Goal: Transaction & Acquisition: Book appointment/travel/reservation

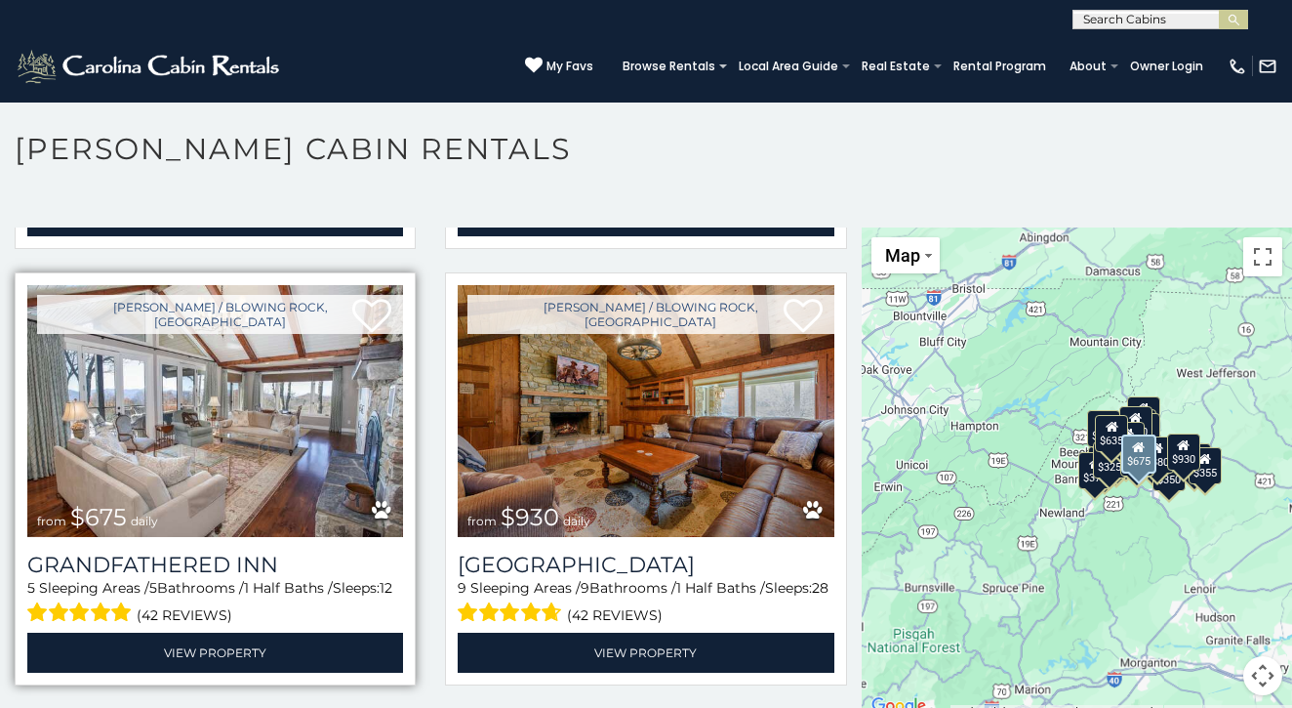
scroll to position [1307, 0]
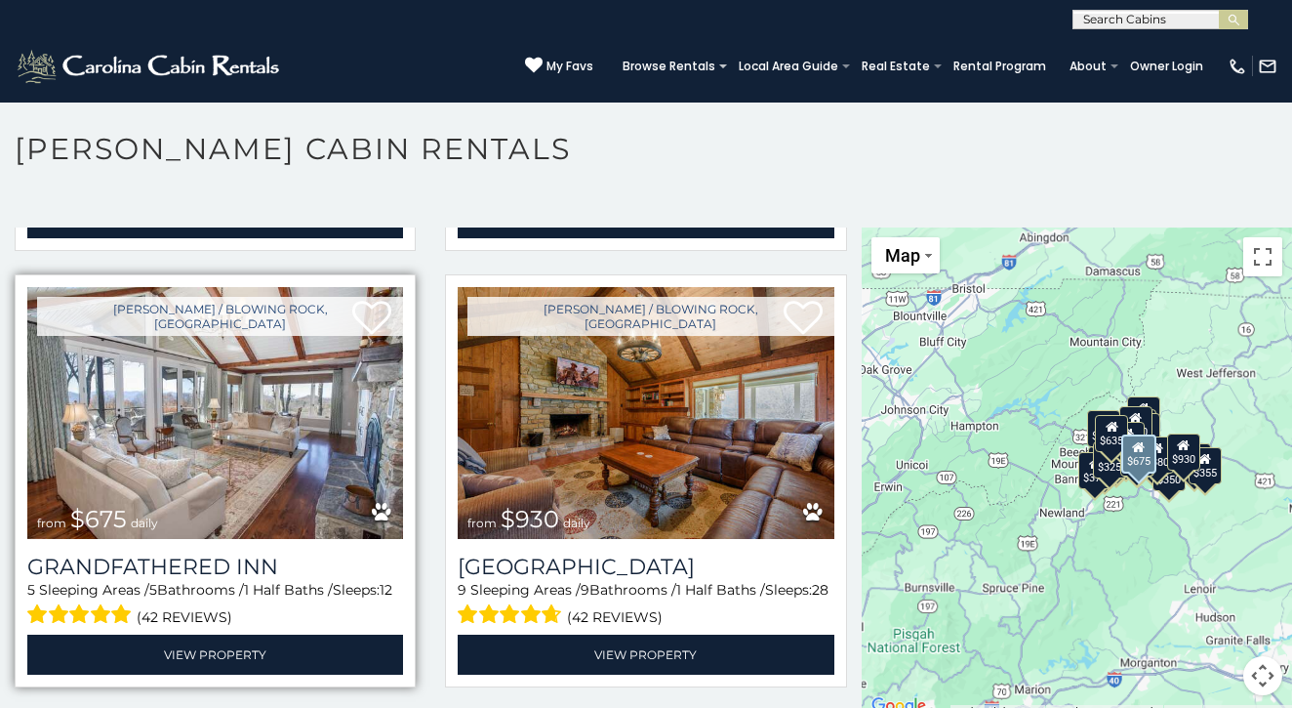
click at [238, 350] on img at bounding box center [215, 413] width 376 height 252
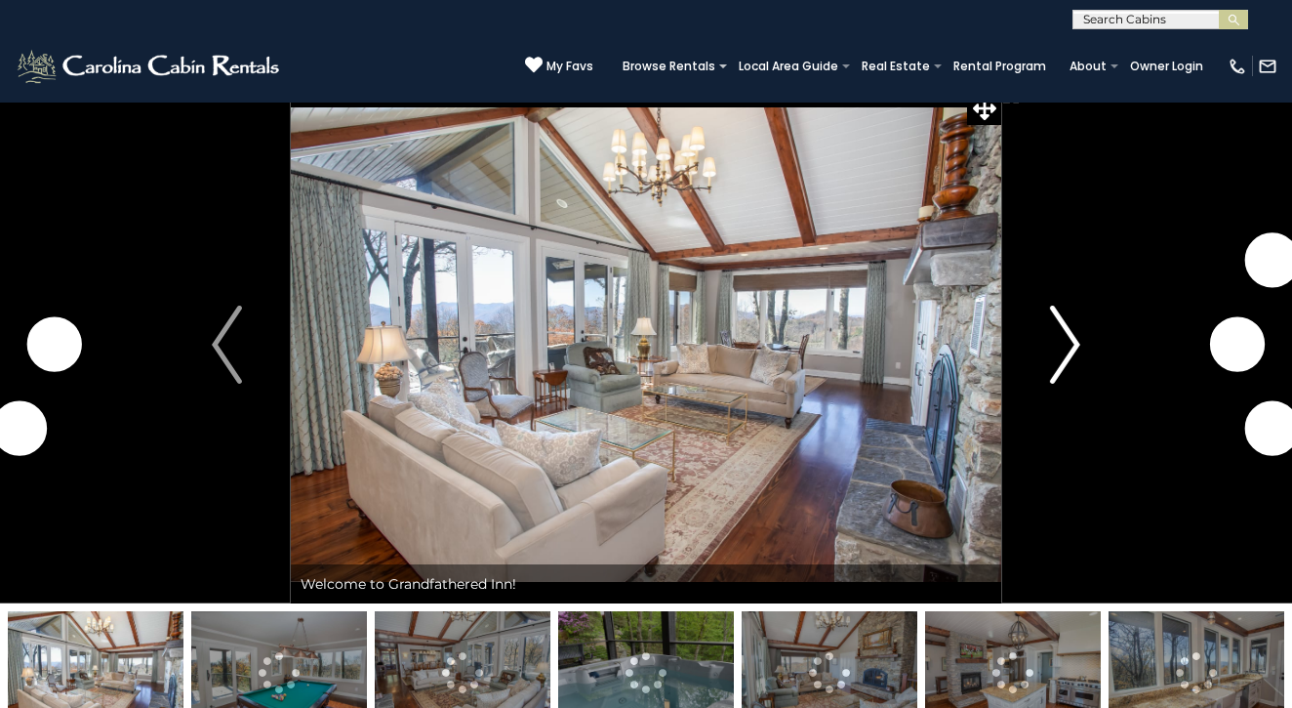
scroll to position [27, 1]
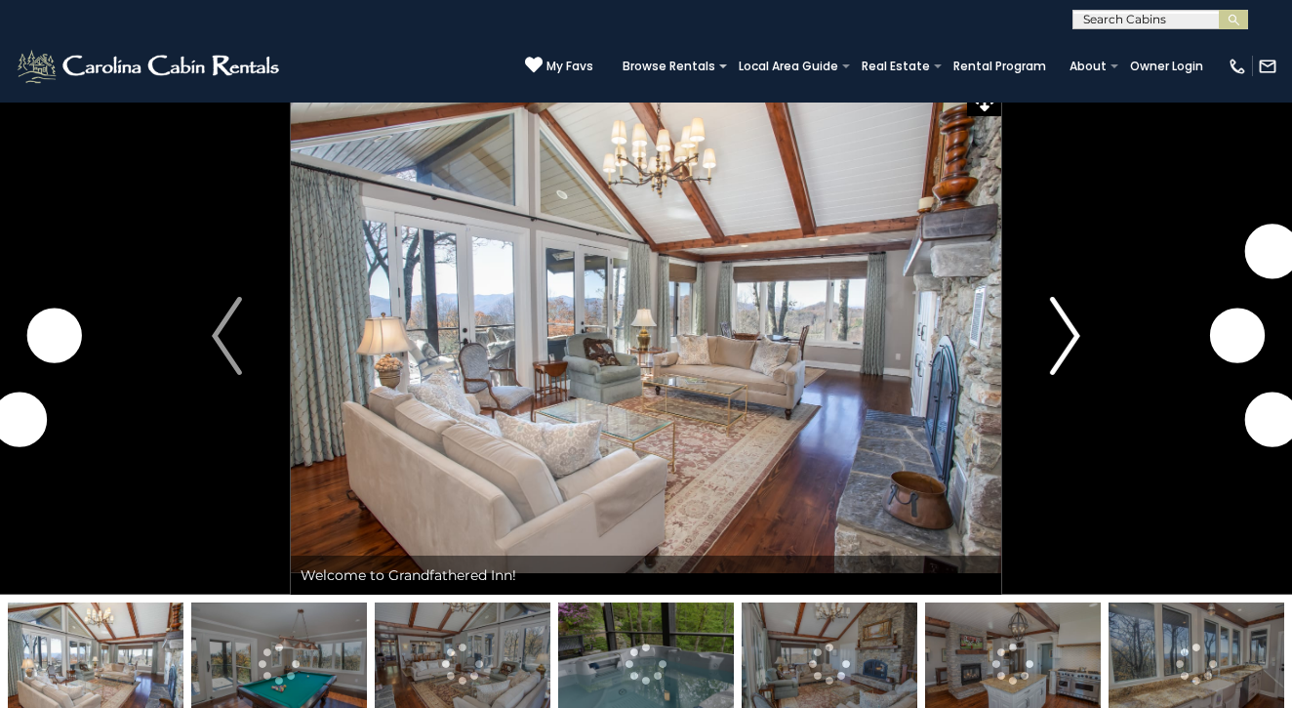
click at [1070, 331] on img "Next" at bounding box center [1064, 336] width 29 height 78
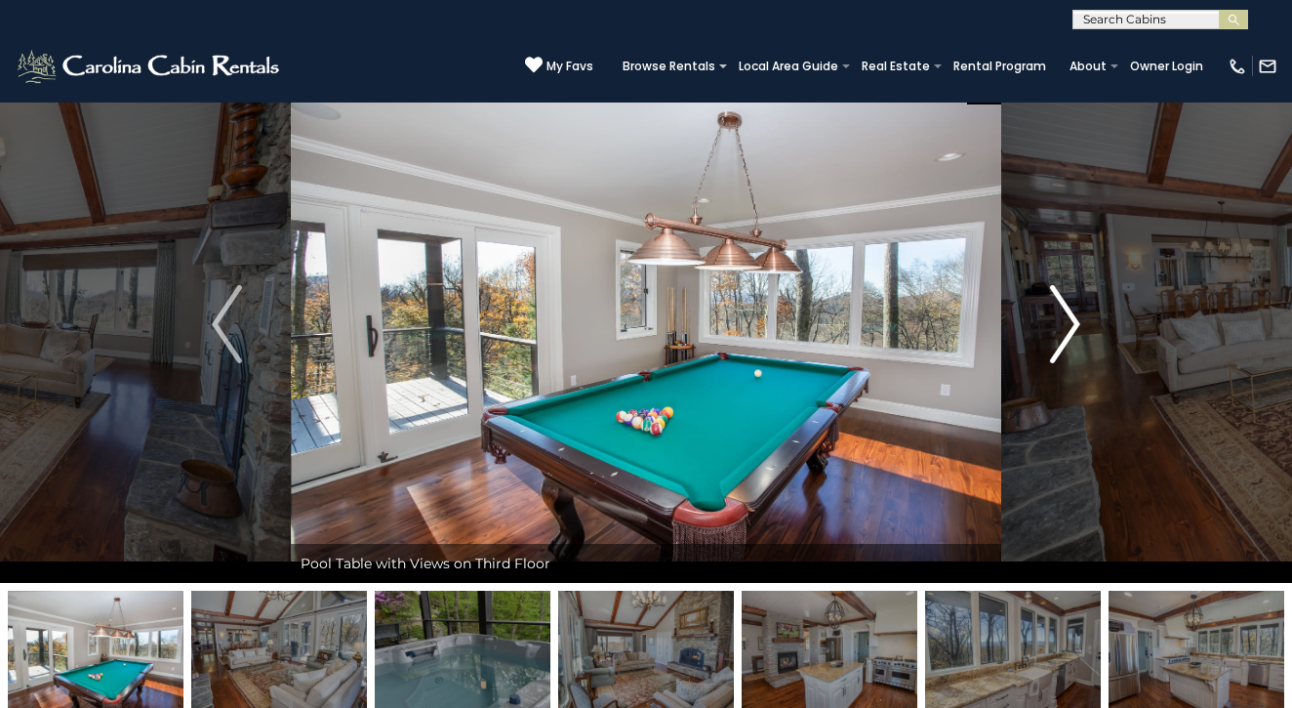
scroll to position [36, 0]
click at [1063, 324] on img "Next" at bounding box center [1064, 324] width 29 height 78
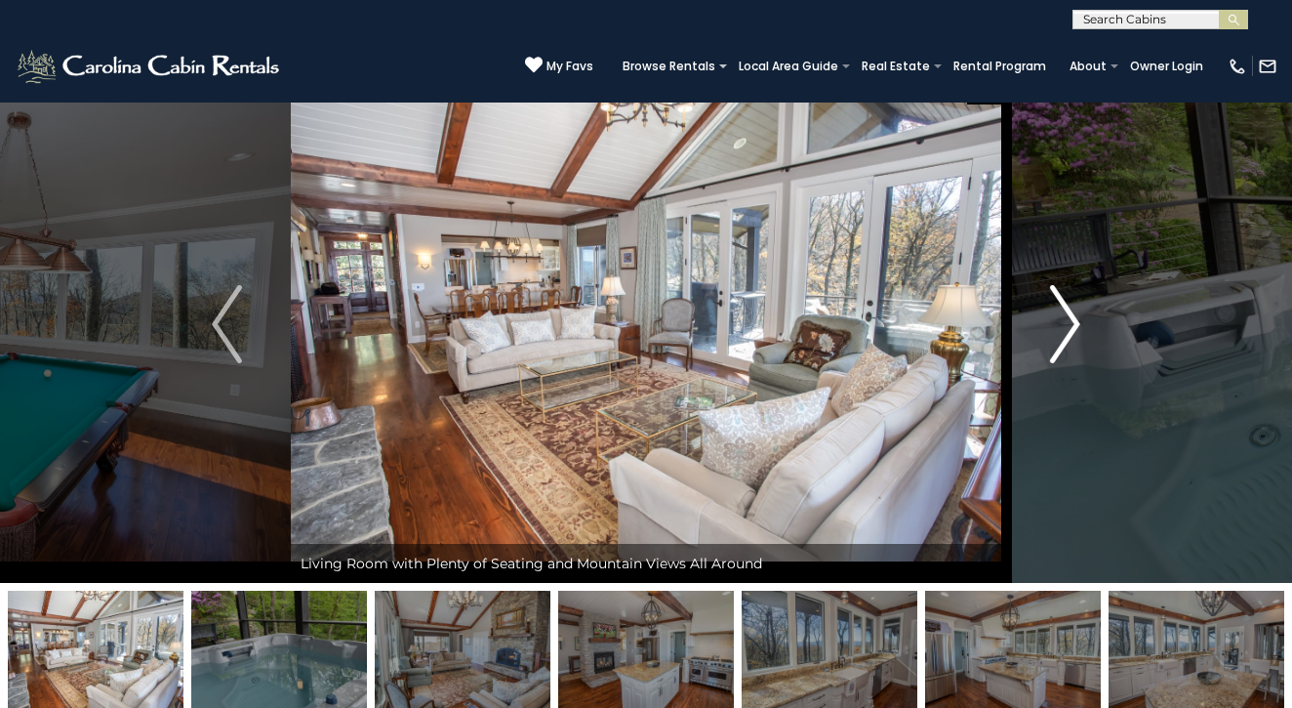
click at [1063, 324] on img "Next" at bounding box center [1064, 324] width 29 height 78
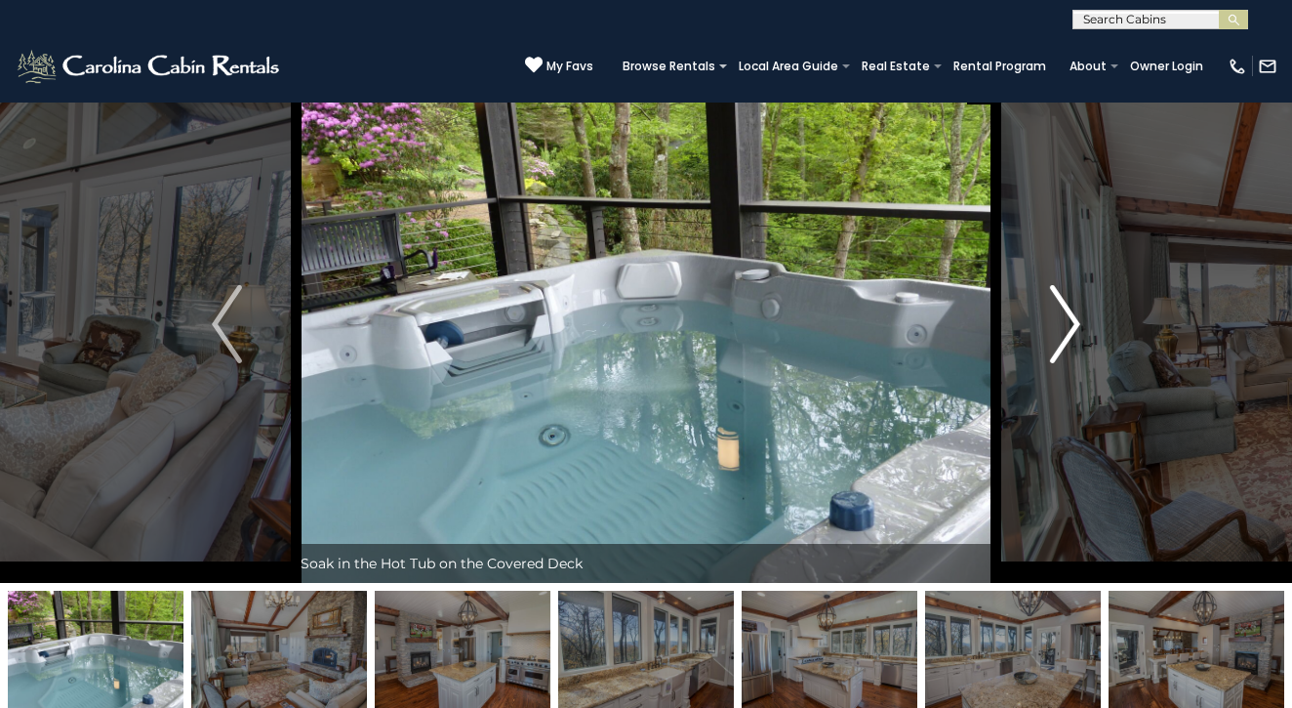
click at [1063, 324] on img "Next" at bounding box center [1064, 324] width 29 height 78
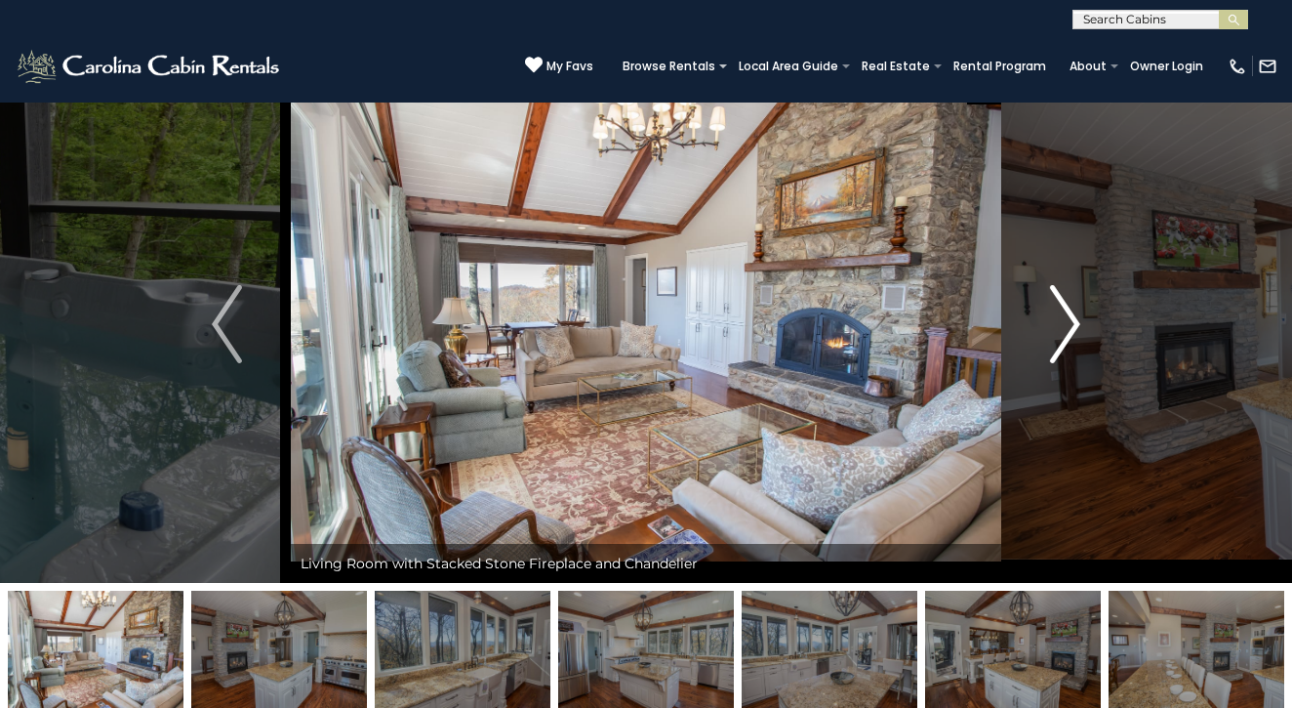
click at [1063, 324] on img "Next" at bounding box center [1064, 324] width 29 height 78
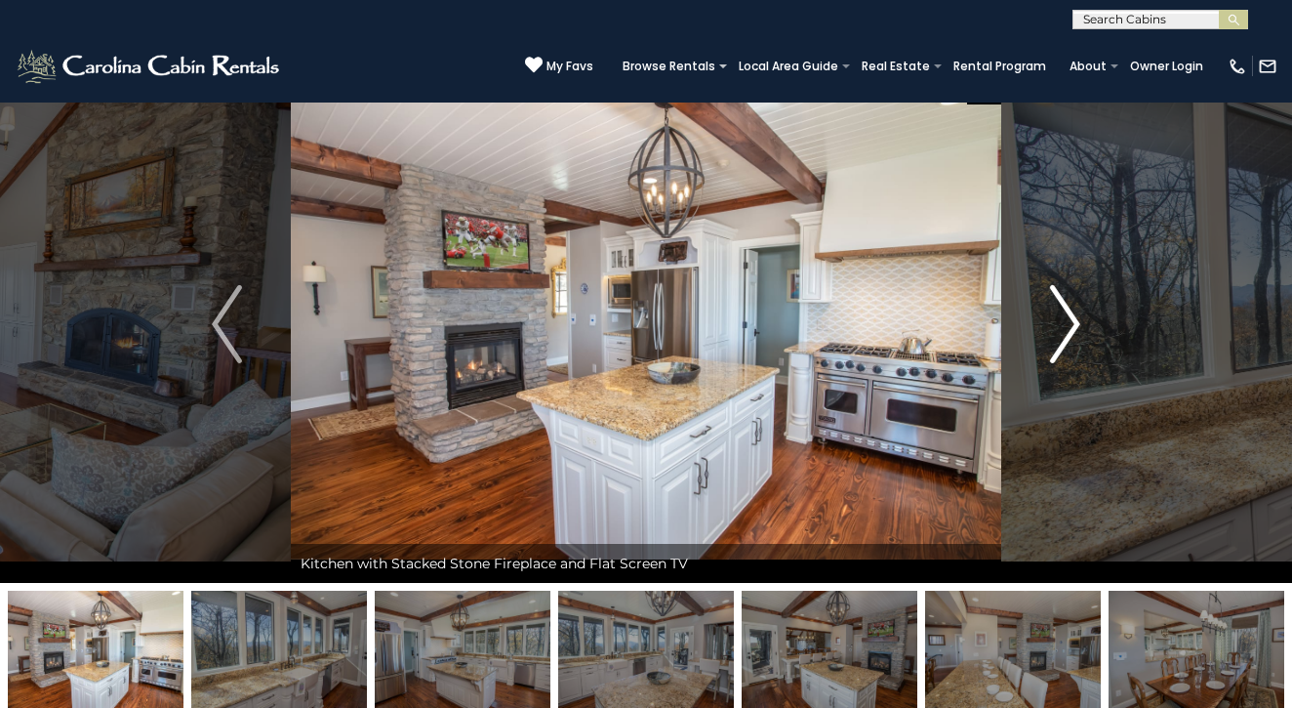
click at [1063, 324] on img "Next" at bounding box center [1064, 324] width 29 height 78
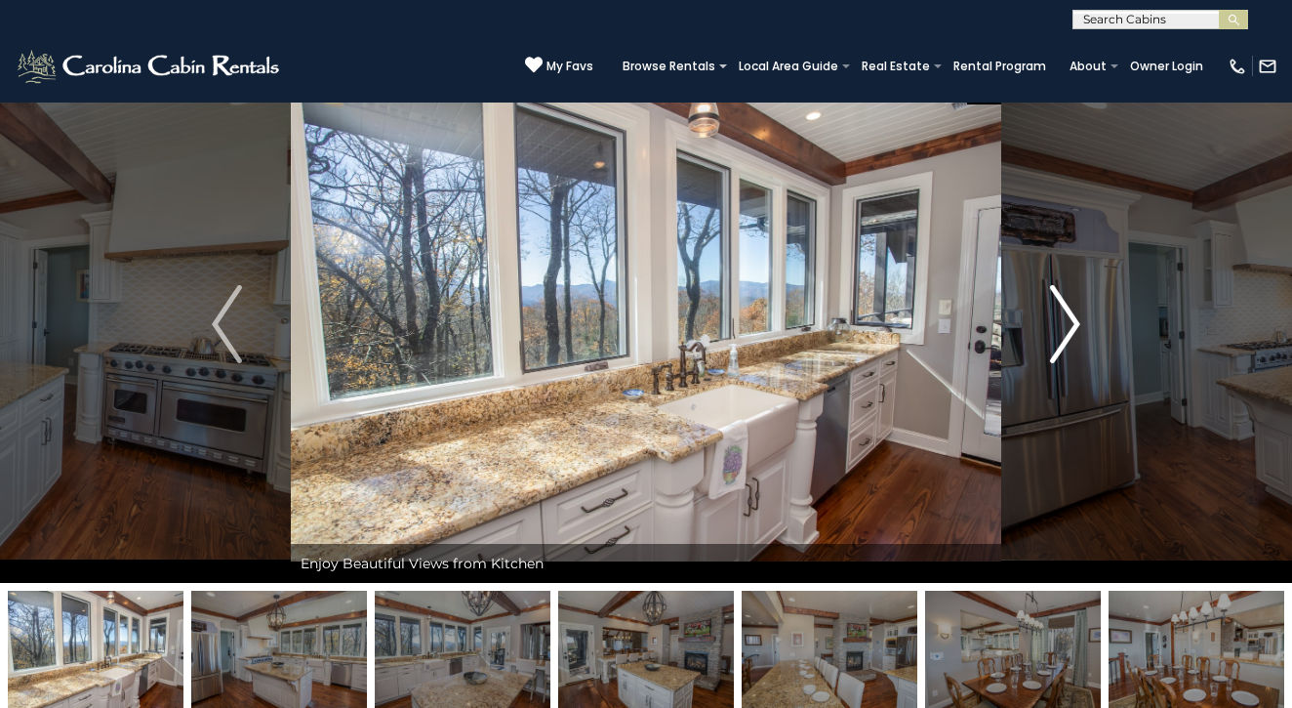
click at [1063, 324] on img "Next" at bounding box center [1064, 324] width 29 height 78
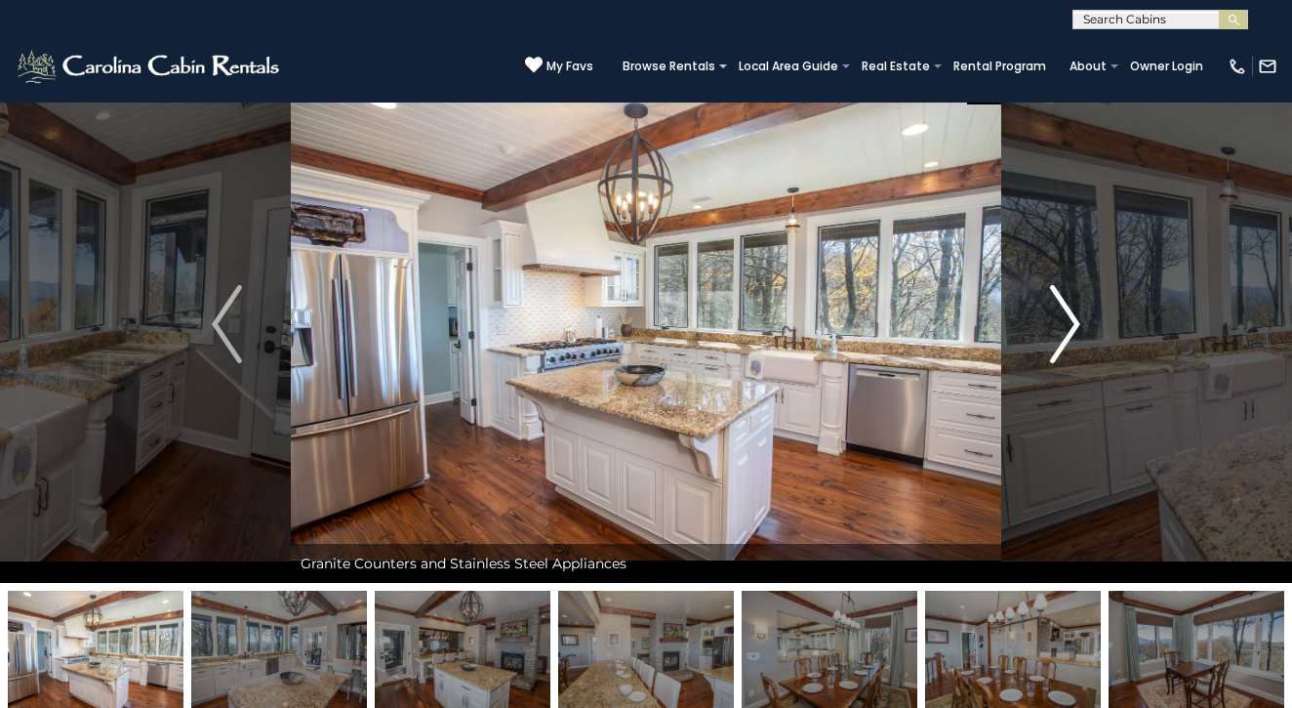
click at [1063, 324] on img "Next" at bounding box center [1064, 324] width 29 height 78
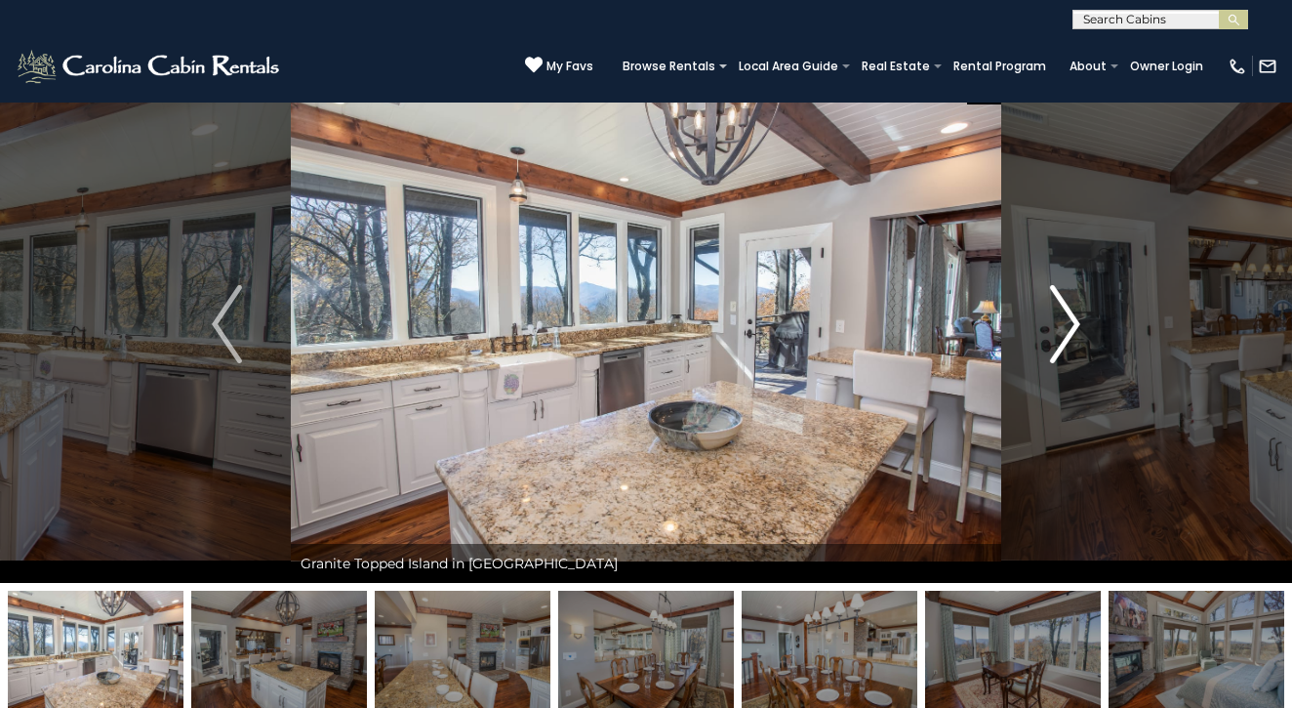
click at [1063, 324] on img "Next" at bounding box center [1064, 324] width 29 height 78
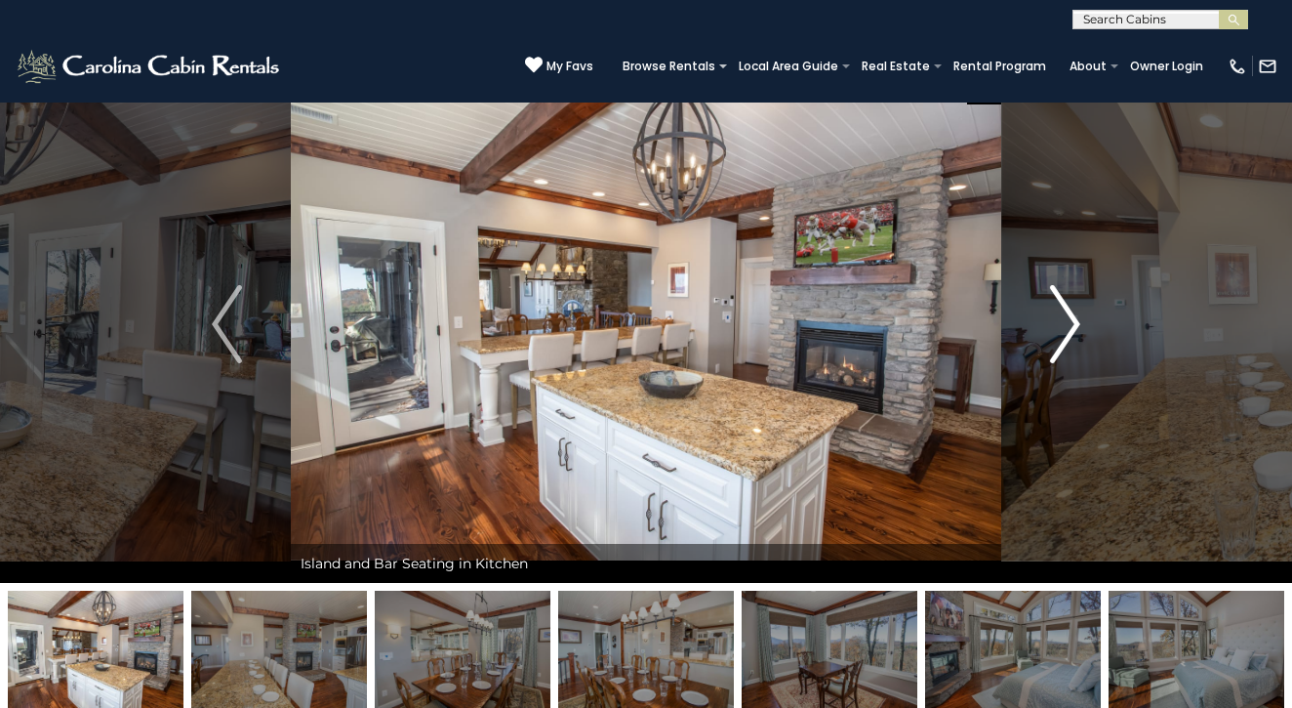
click at [1063, 324] on img "Next" at bounding box center [1064, 324] width 29 height 78
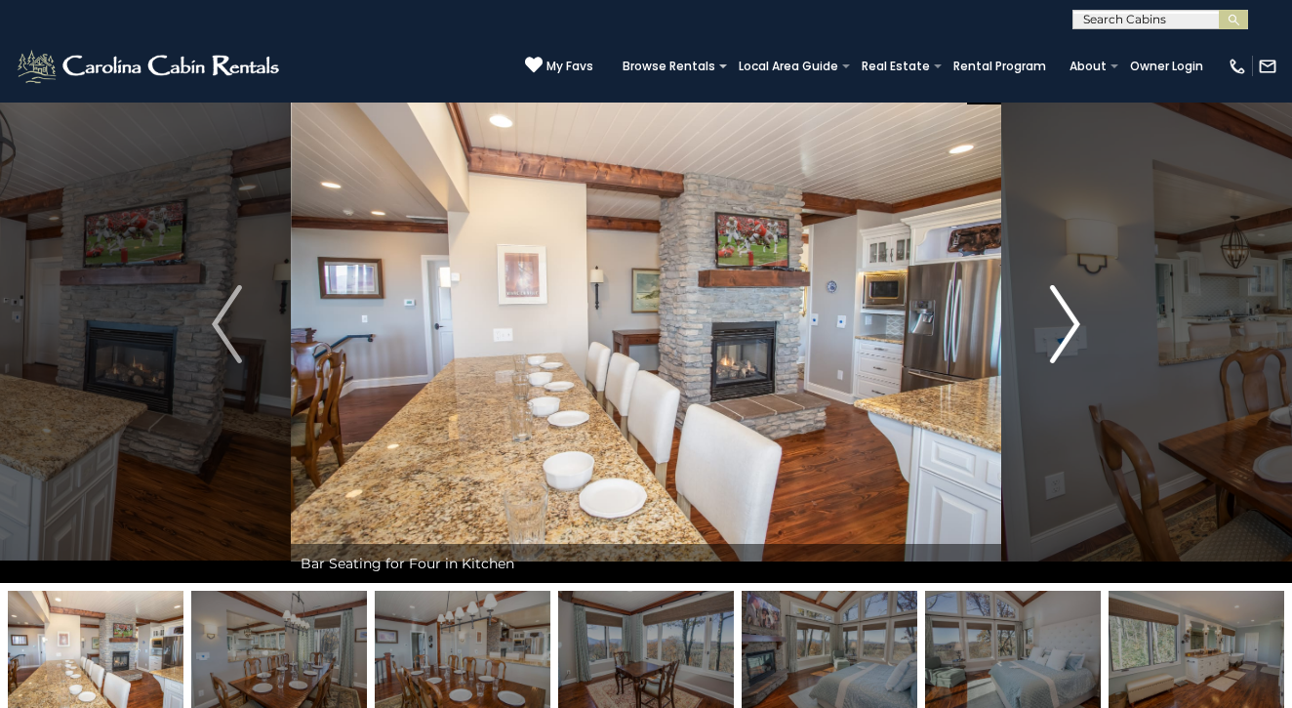
click at [1063, 324] on img "Next" at bounding box center [1064, 324] width 29 height 78
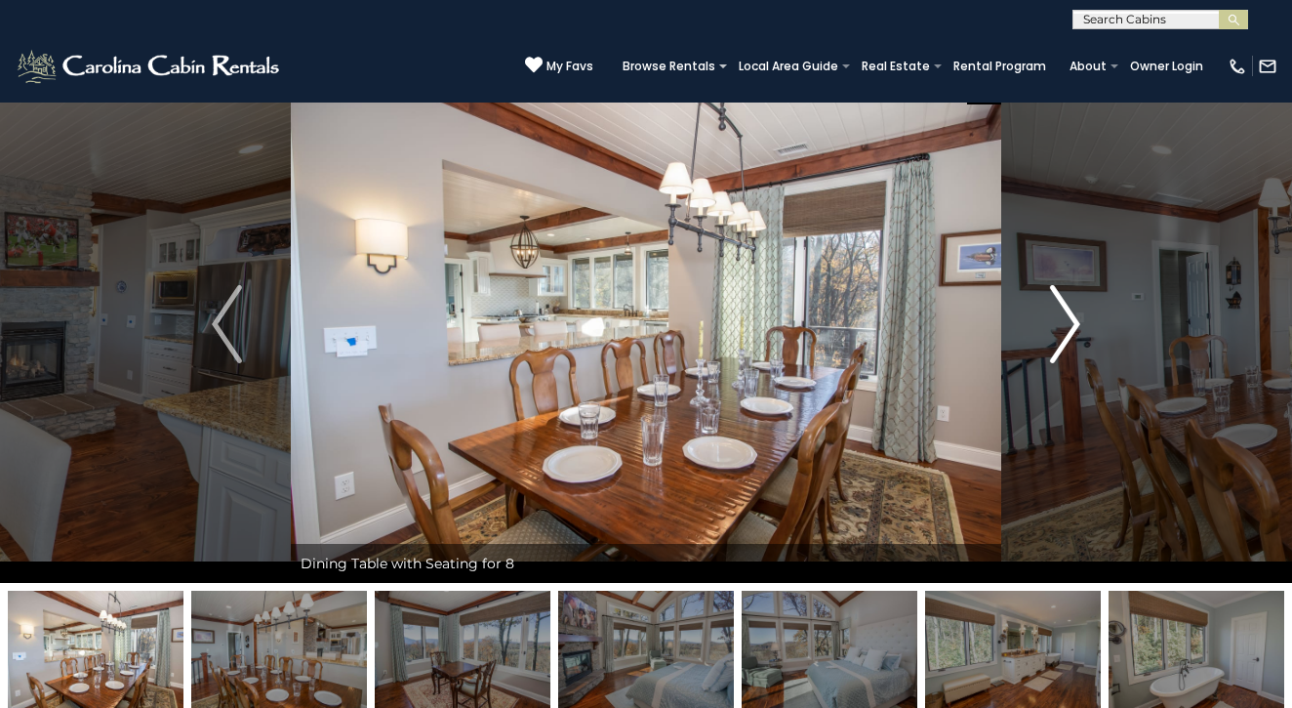
click at [1063, 324] on img "Next" at bounding box center [1064, 324] width 29 height 78
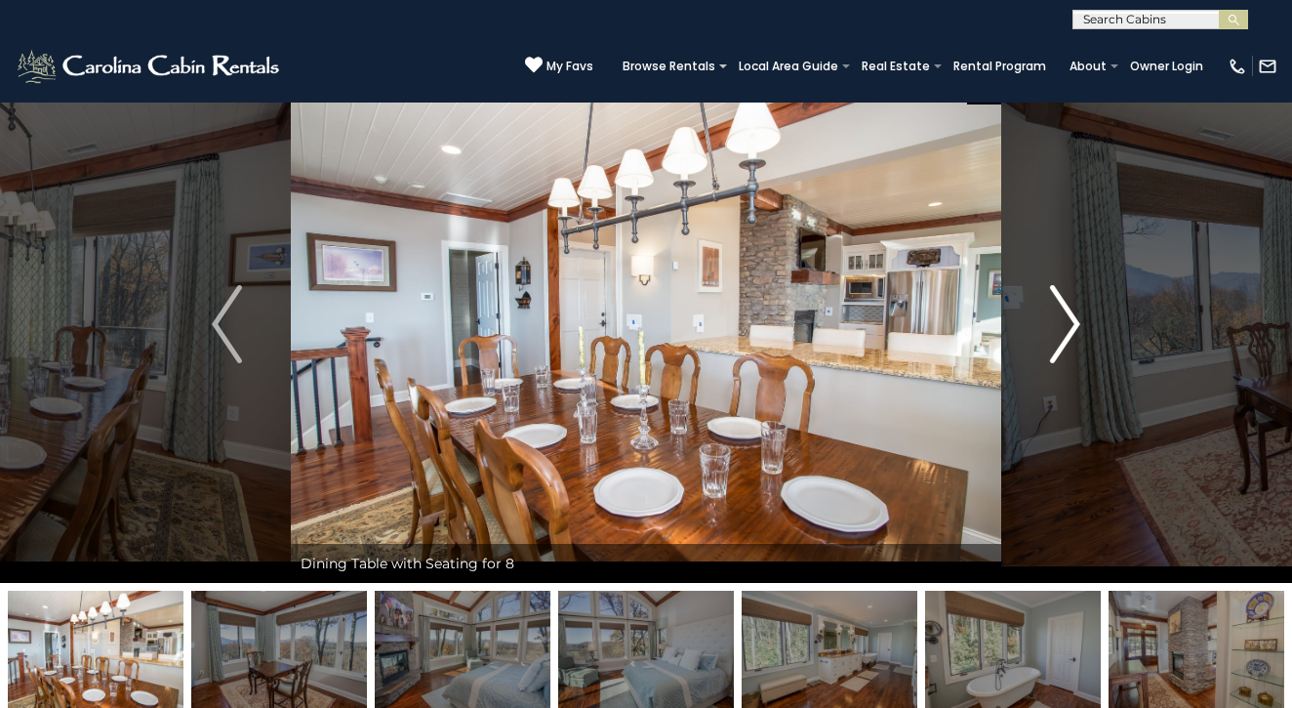
click at [1063, 324] on img "Next" at bounding box center [1064, 324] width 29 height 78
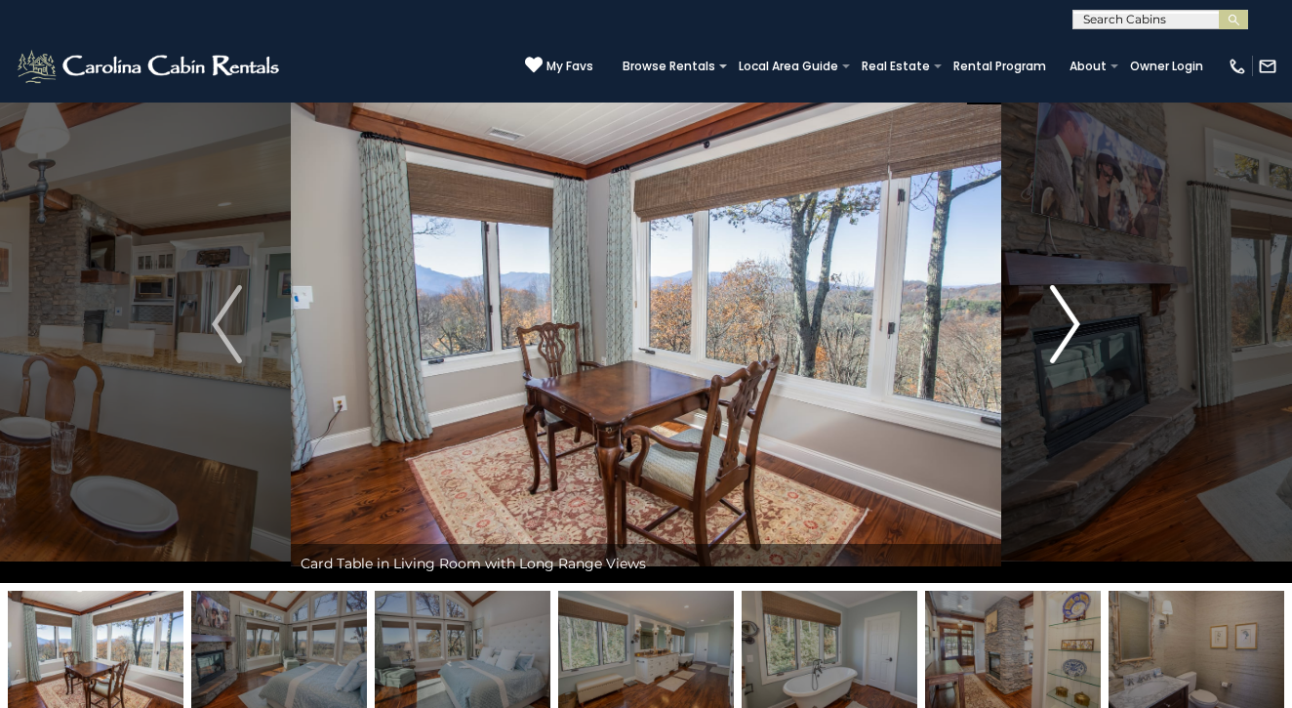
click at [1063, 324] on img "Next" at bounding box center [1064, 324] width 29 height 78
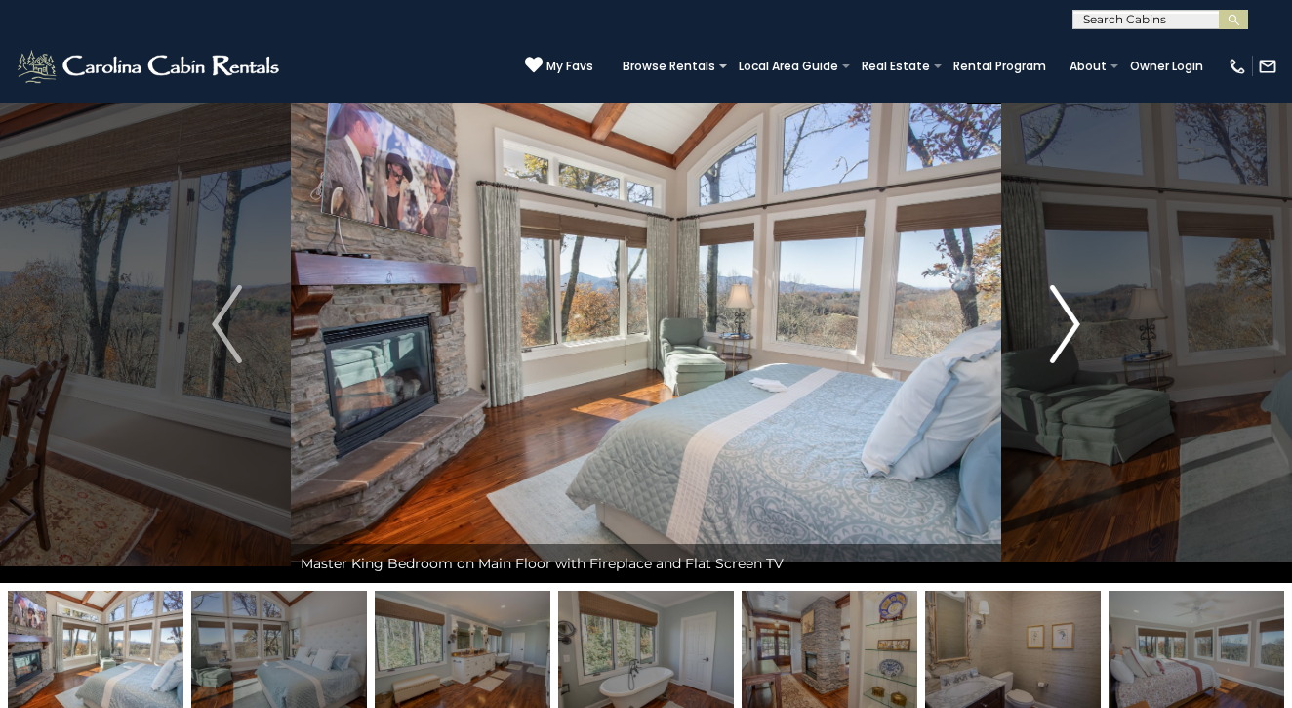
click at [1063, 324] on img "Next" at bounding box center [1064, 324] width 29 height 78
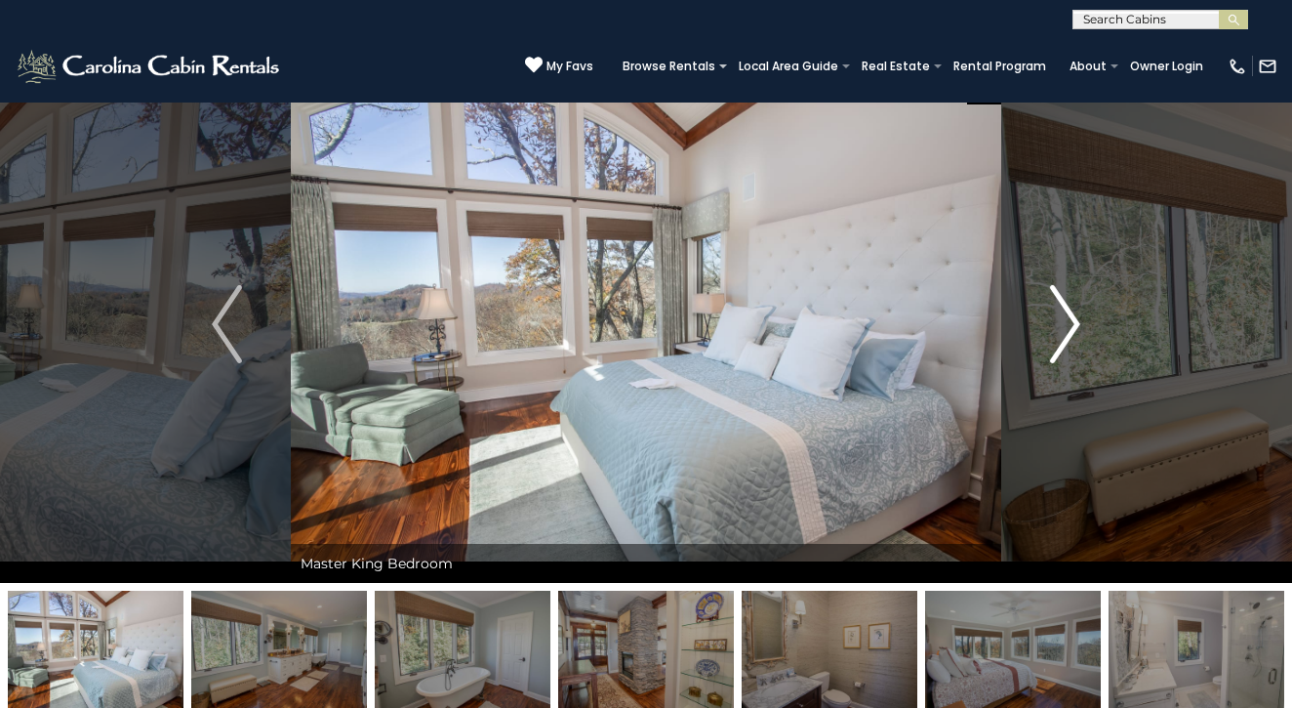
click at [1063, 324] on img "Next" at bounding box center [1064, 324] width 29 height 78
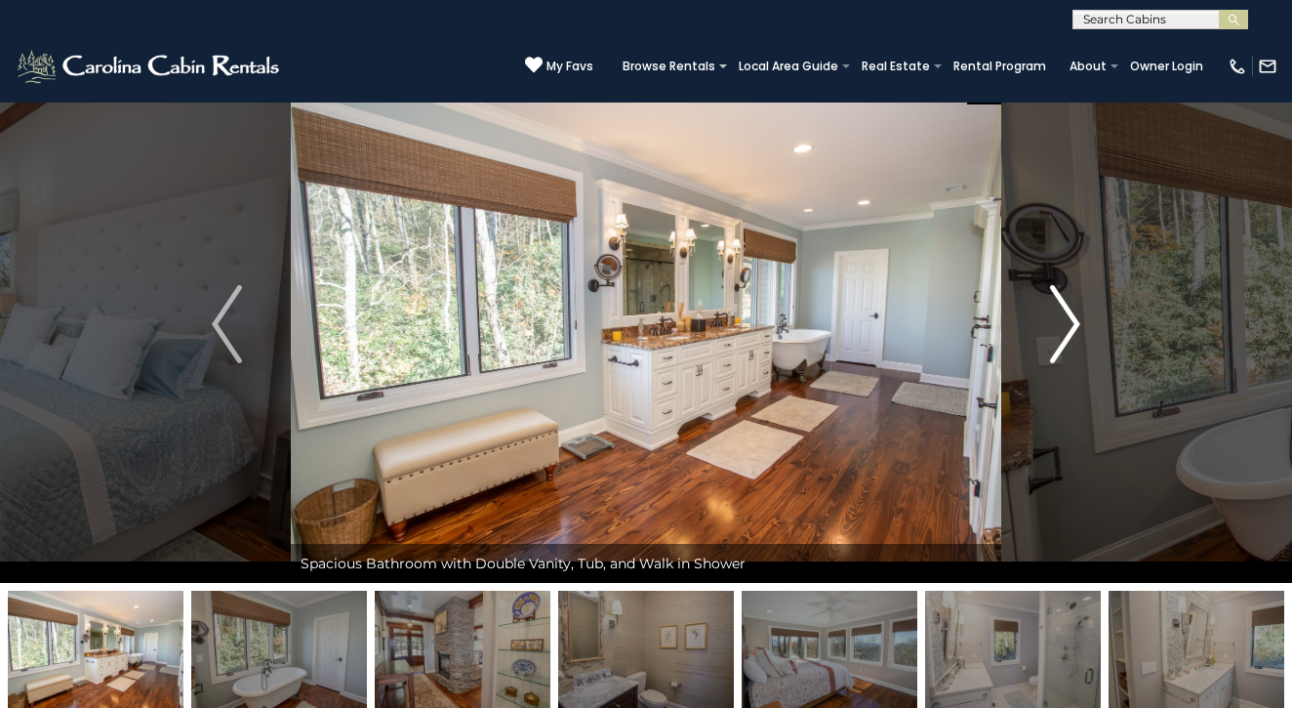
click at [1063, 324] on img "Next" at bounding box center [1064, 324] width 29 height 78
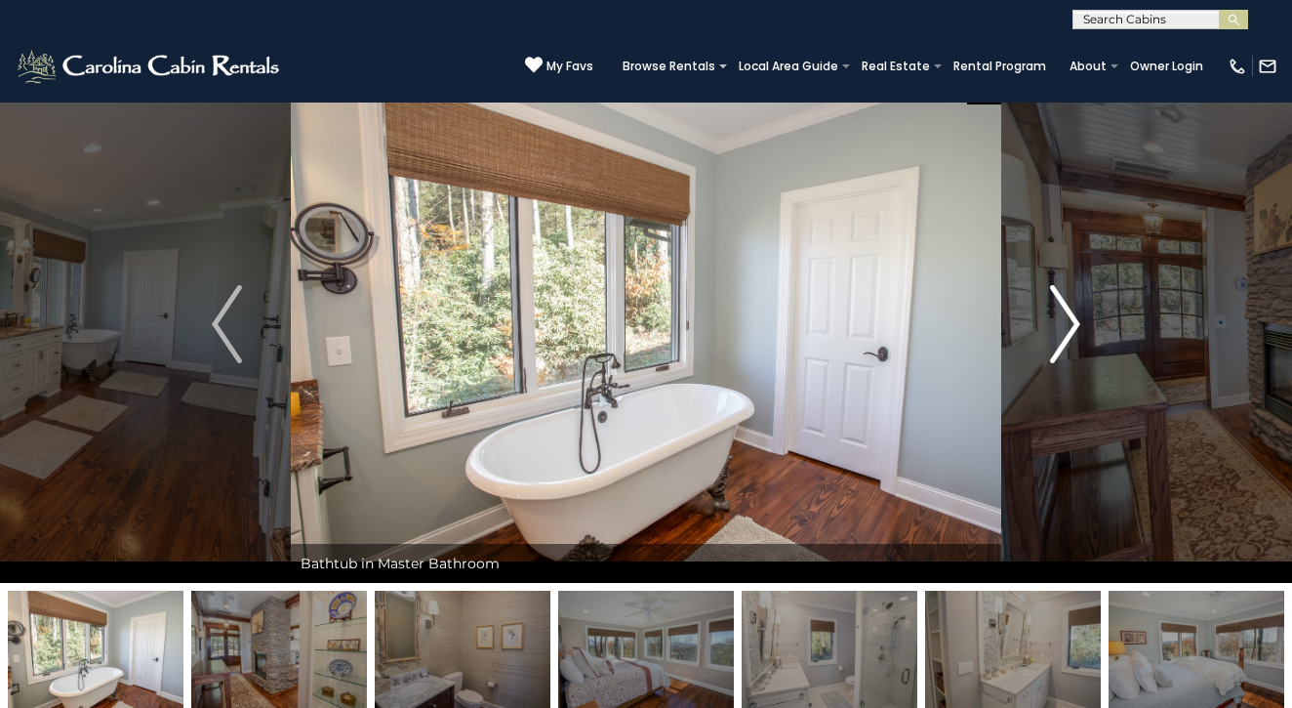
click at [1063, 324] on img "Next" at bounding box center [1064, 324] width 29 height 78
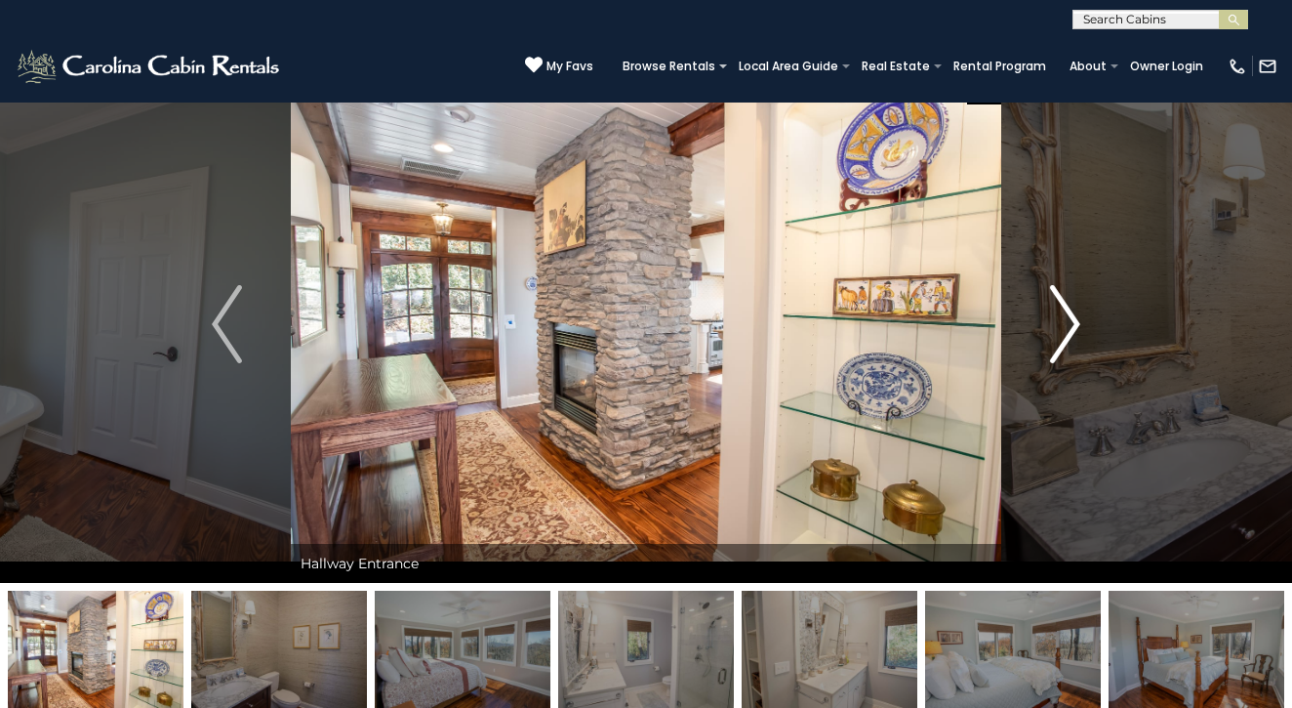
click at [1063, 324] on img "Next" at bounding box center [1064, 324] width 29 height 78
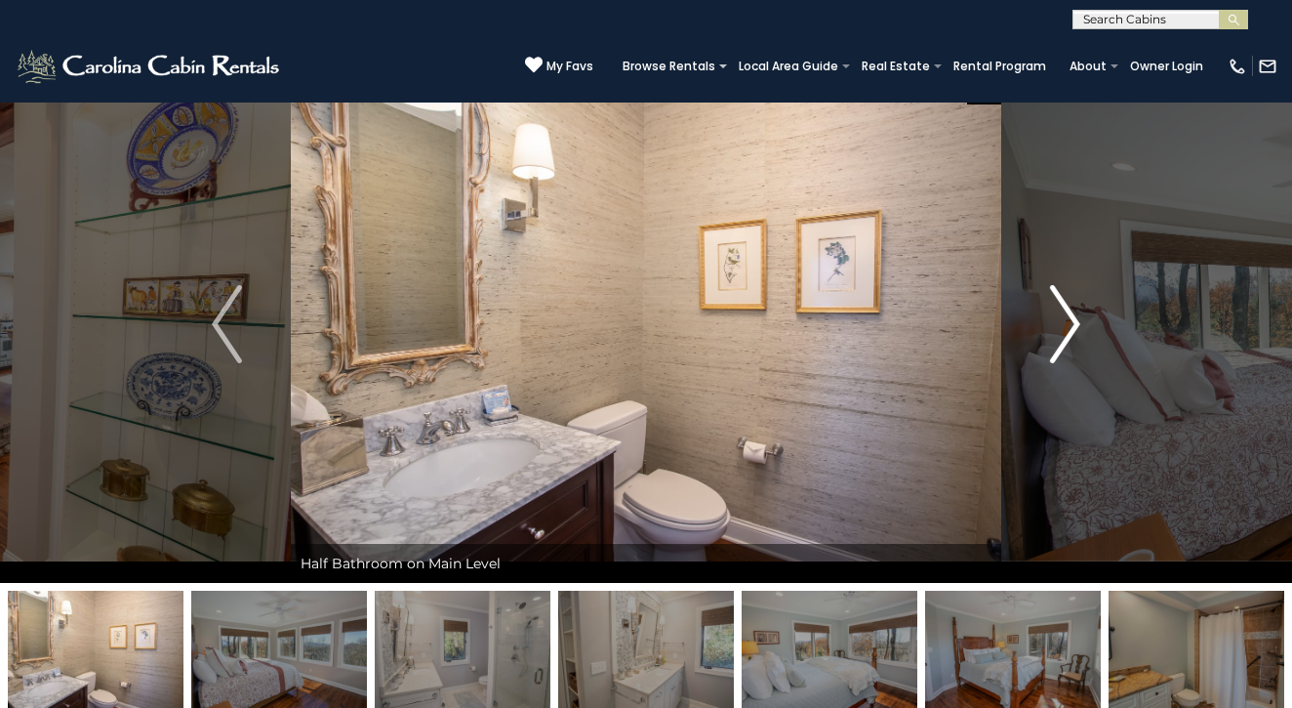
click at [1063, 324] on img "Next" at bounding box center [1064, 324] width 29 height 78
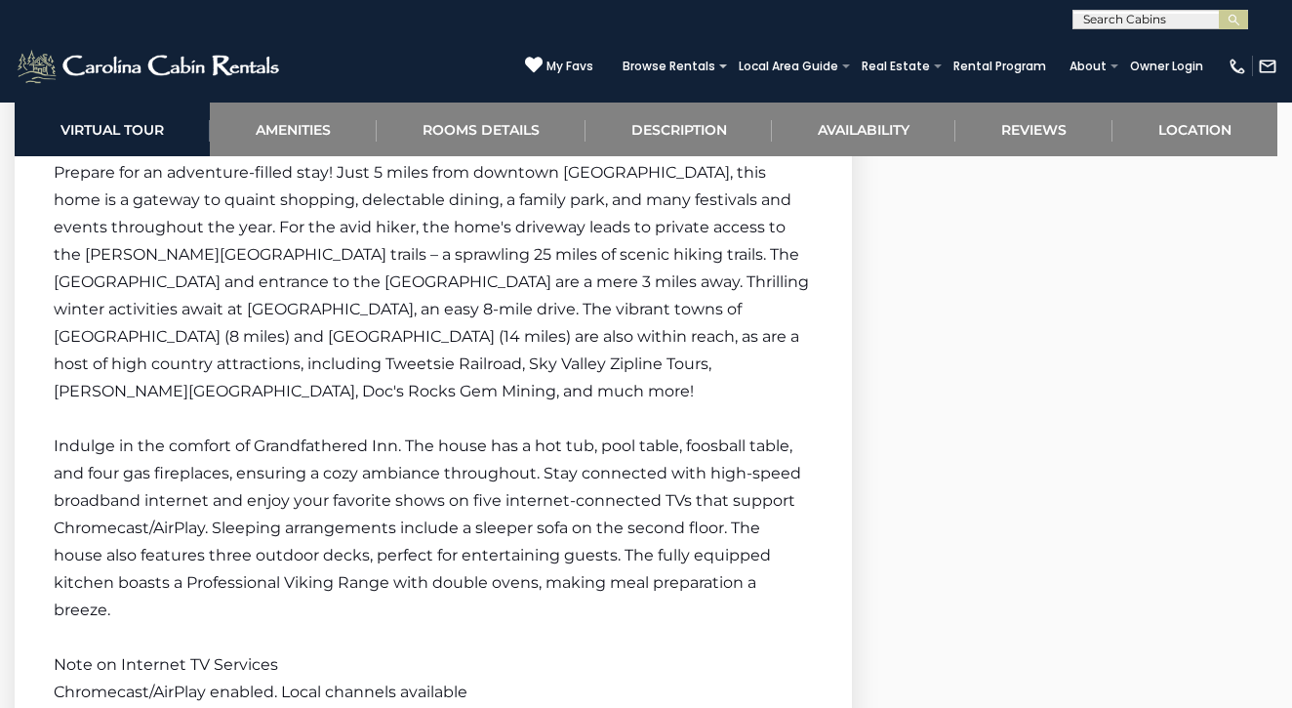
scroll to position [3196, 1]
